Goal: Go to known website: Go to known website

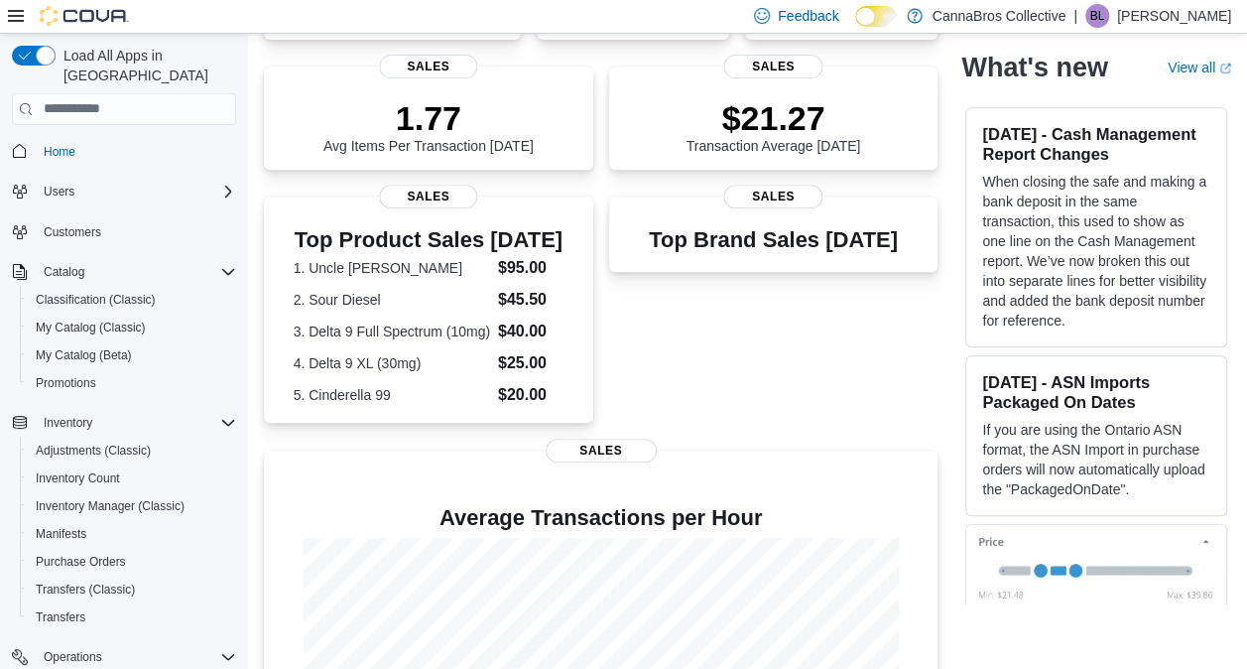
scroll to position [611, 0]
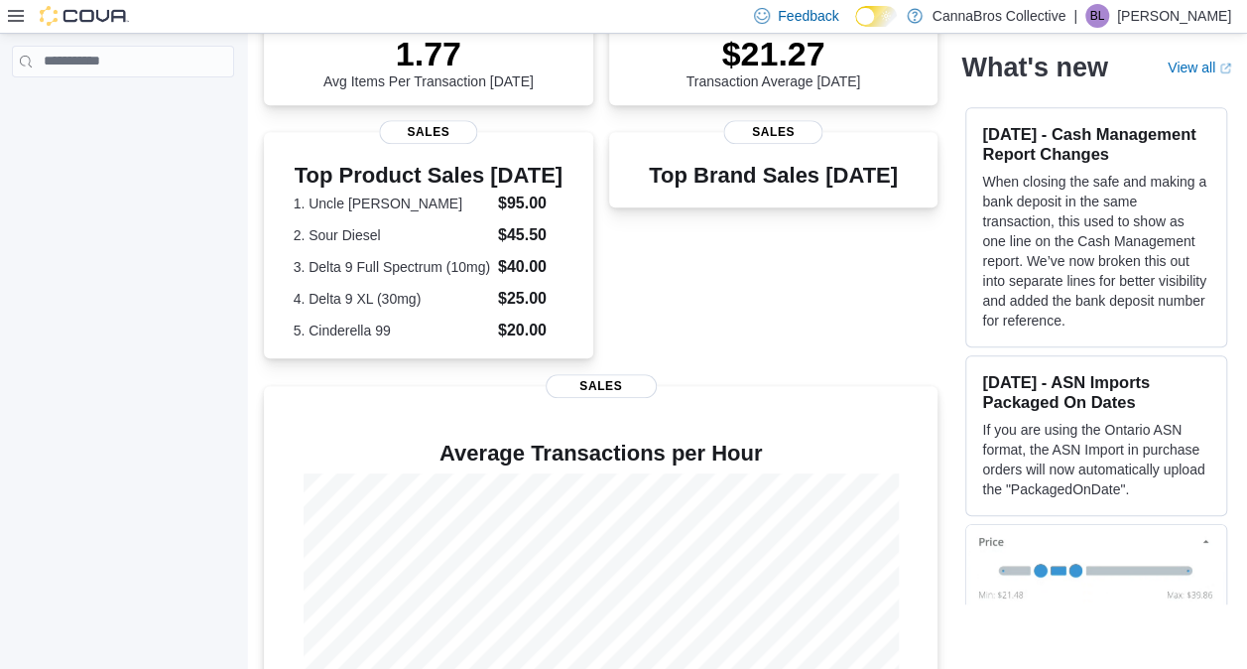
scroll to position [611, 0]
